Goal: Use online tool/utility: Utilize a website feature to perform a specific function

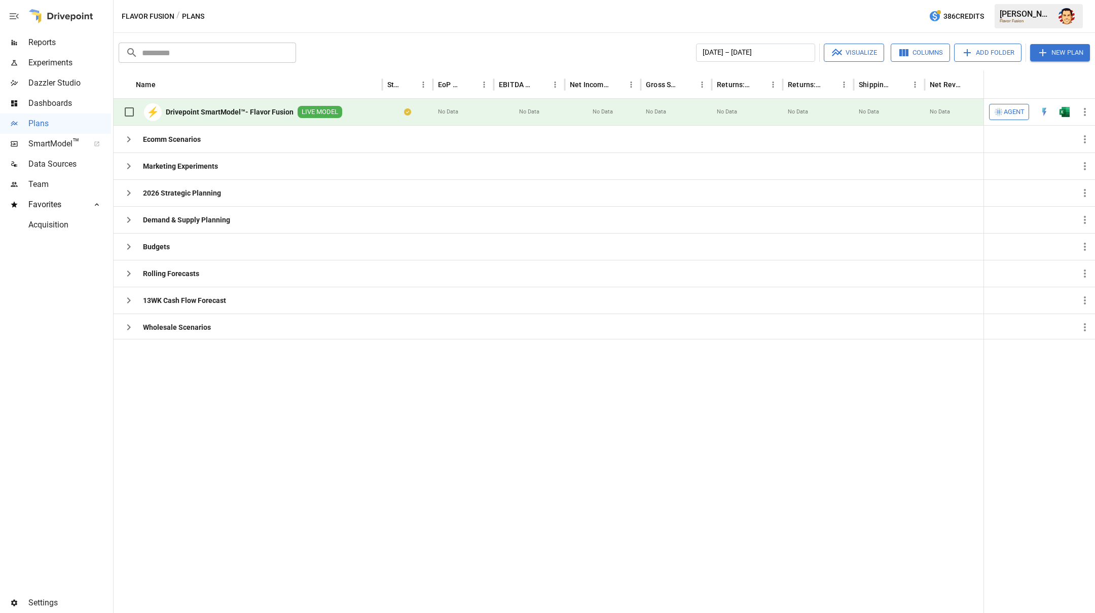
click at [234, 115] on b "Drivepoint SmartModel™- Flavor Fusion" at bounding box center [230, 112] width 128 height 10
click at [1006, 112] on span "Agent" at bounding box center [1013, 112] width 21 height 12
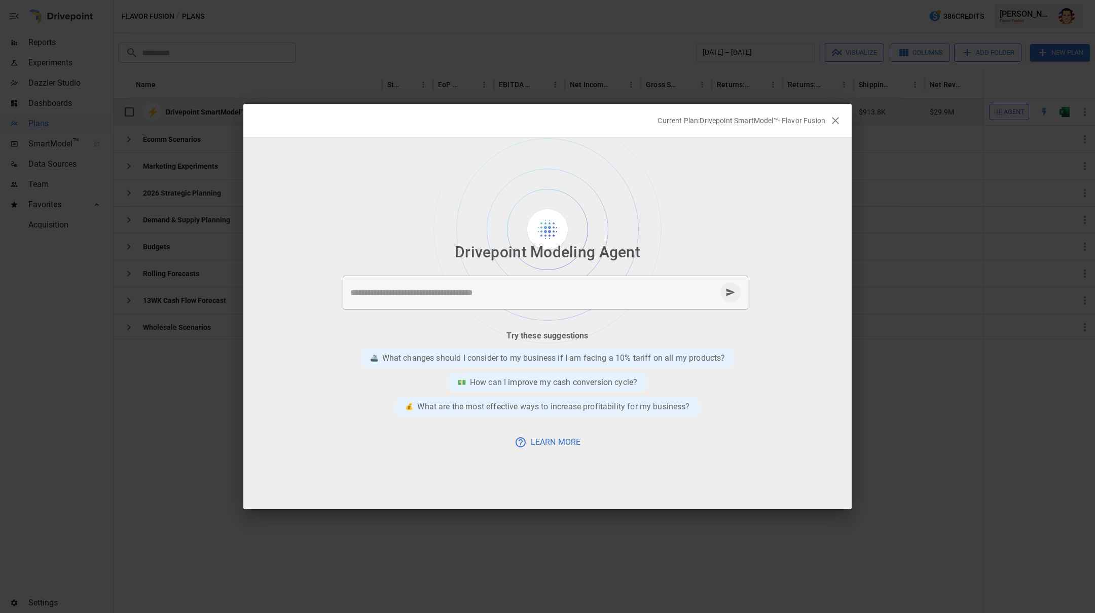
click at [340, 221] on div at bounding box center [547, 323] width 608 height 371
click at [713, 210] on div at bounding box center [547, 323] width 608 height 371
click at [725, 202] on div at bounding box center [547, 323] width 608 height 371
click at [703, 462] on div "Drivepoint Modeling Agent * ​ Try these suggestions 🚢 What changes should I con…" at bounding box center [547, 348] width 608 height 249
click at [796, 460] on div "Drivepoint Modeling Agent * ​ Try these suggestions 🚢 What changes should I con…" at bounding box center [547, 348] width 608 height 249
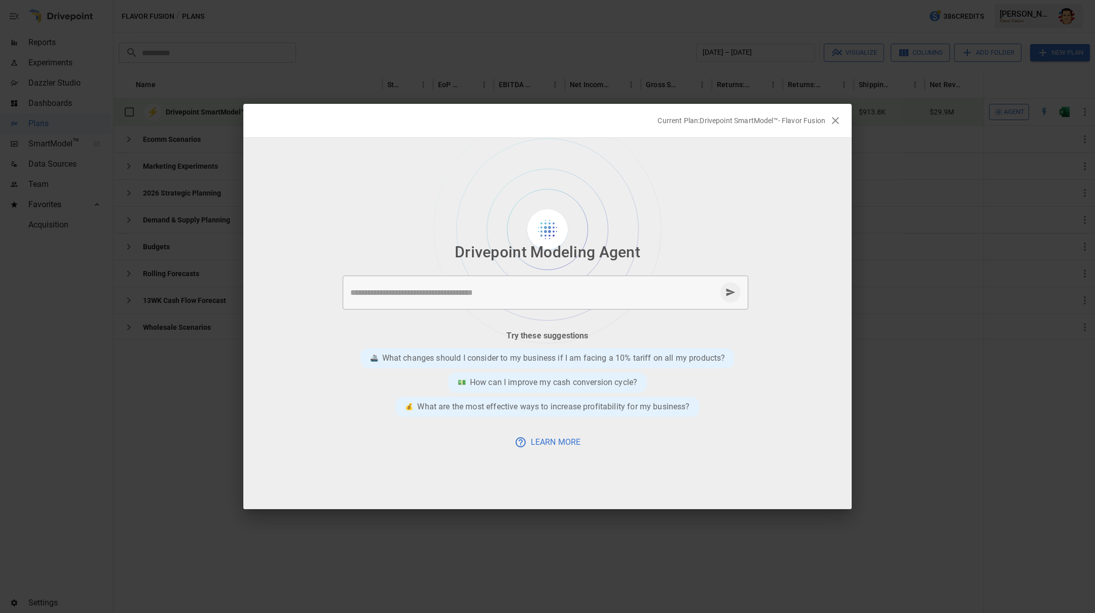
click at [743, 165] on div at bounding box center [547, 323] width 608 height 371
click at [759, 191] on div at bounding box center [547, 323] width 608 height 371
